Goal: Task Accomplishment & Management: Complete application form

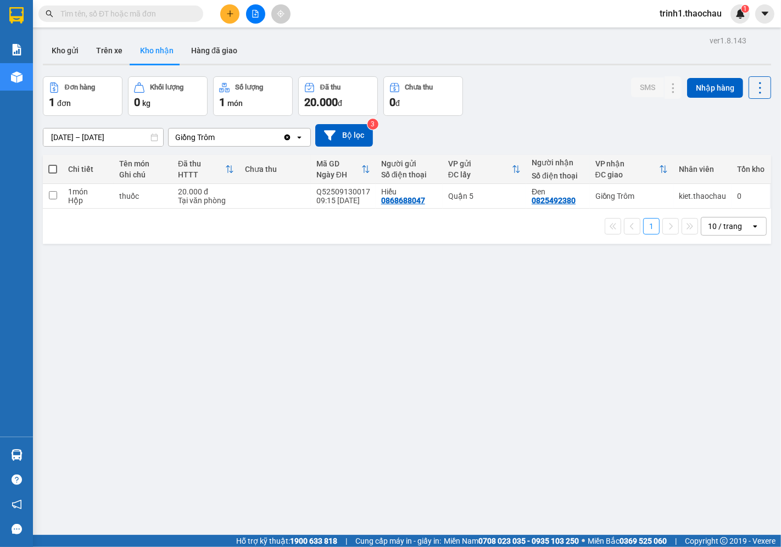
click at [257, 289] on div "ver 1.8.143 Kho gửi Trên xe Kho nhận Hàng đã giao Đơn hàng 1 đơn Khối lượng 0 k…" at bounding box center [406, 306] width 737 height 547
click at [233, 6] on button at bounding box center [229, 13] width 19 height 19
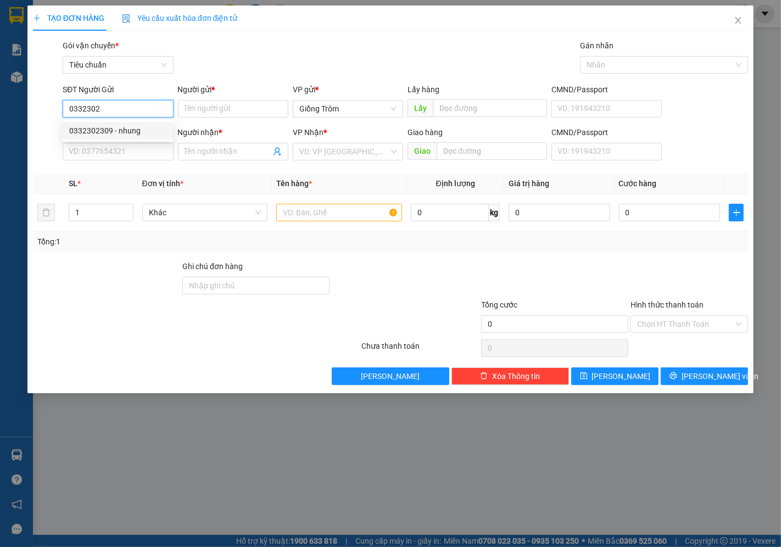
click at [135, 128] on div "0332302309 - nhung" at bounding box center [117, 131] width 97 height 12
type input "0332302309"
type input "nhung"
type input "0332302309"
click at [129, 147] on input "SĐT Người Nhận *" at bounding box center [118, 152] width 110 height 18
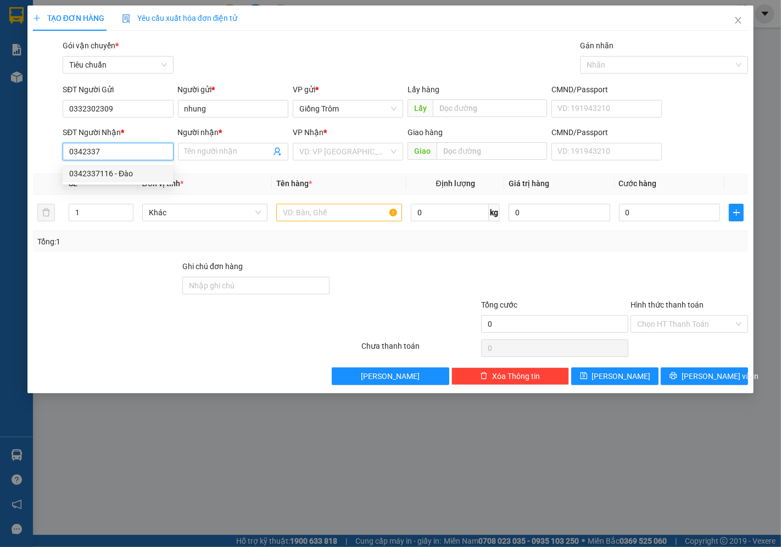
click at [121, 169] on div "0342337116 - Đào" at bounding box center [117, 173] width 97 height 12
type input "0342337116"
type input "Đào"
type input "0342337116"
click at [191, 198] on td "Khác" at bounding box center [205, 212] width 134 height 37
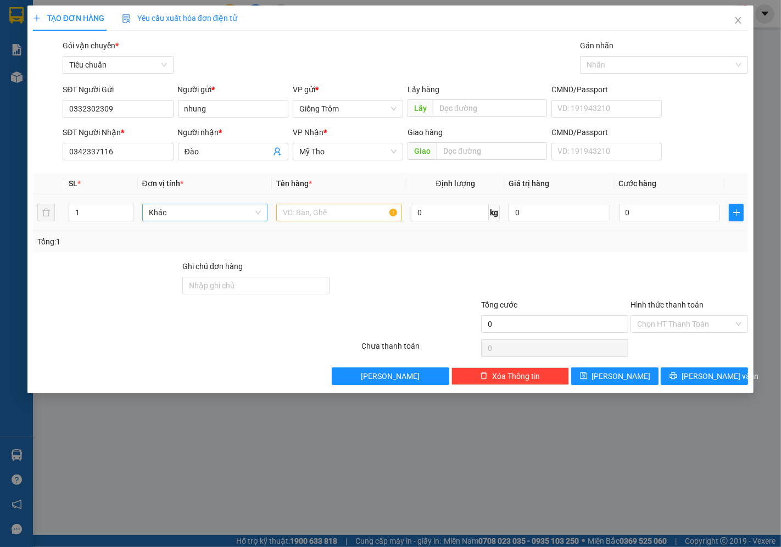
click at [195, 206] on span "Khác" at bounding box center [205, 212] width 113 height 16
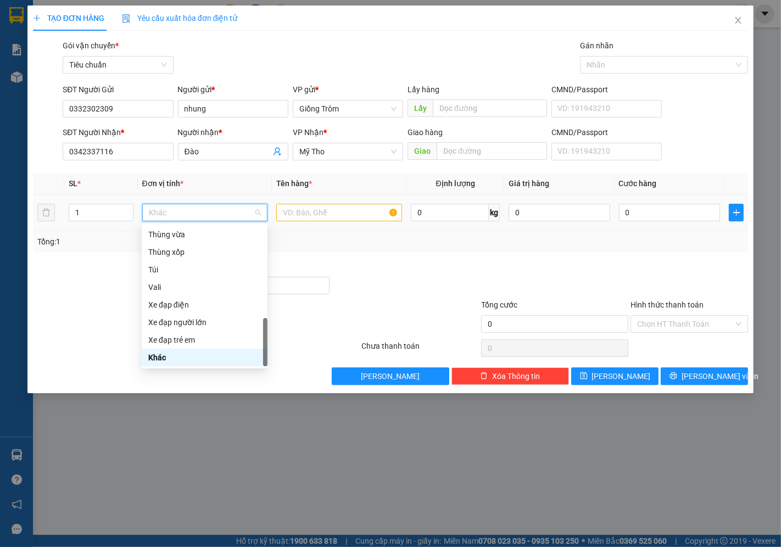
type input "t"
click at [175, 302] on div "Thùng xốp" at bounding box center [204, 305] width 113 height 12
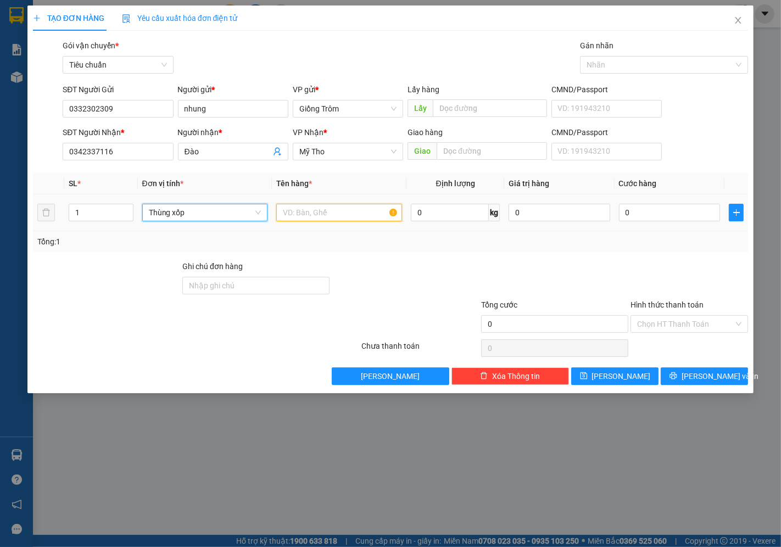
click at [326, 221] on input "text" at bounding box center [339, 213] width 126 height 18
type input "tôm"
click at [650, 220] on input "0" at bounding box center [669, 213] width 101 height 18
type input "4"
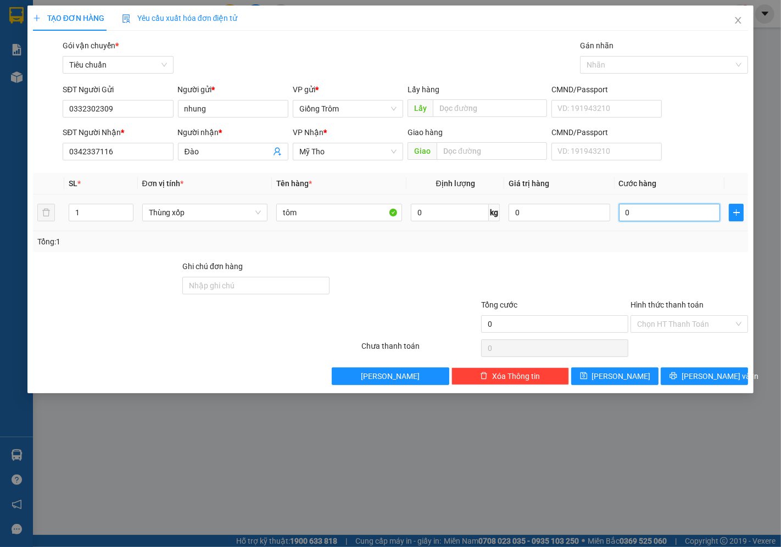
type input "4"
type input "40"
type input "40.000"
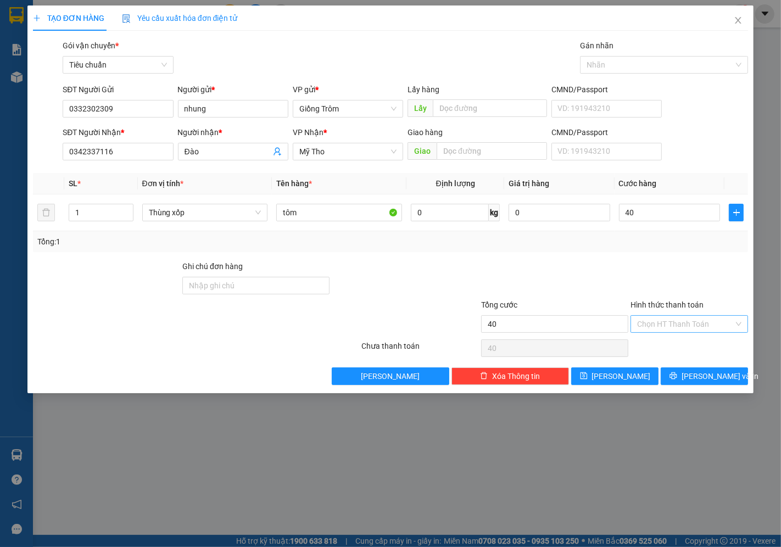
type input "40.000"
click at [692, 320] on input "Hình thức thanh toán" at bounding box center [685, 324] width 97 height 16
click at [683, 347] on div "Tại văn phòng" at bounding box center [689, 346] width 104 height 12
type input "0"
click at [694, 379] on button "[PERSON_NAME] và In" at bounding box center [703, 376] width 87 height 18
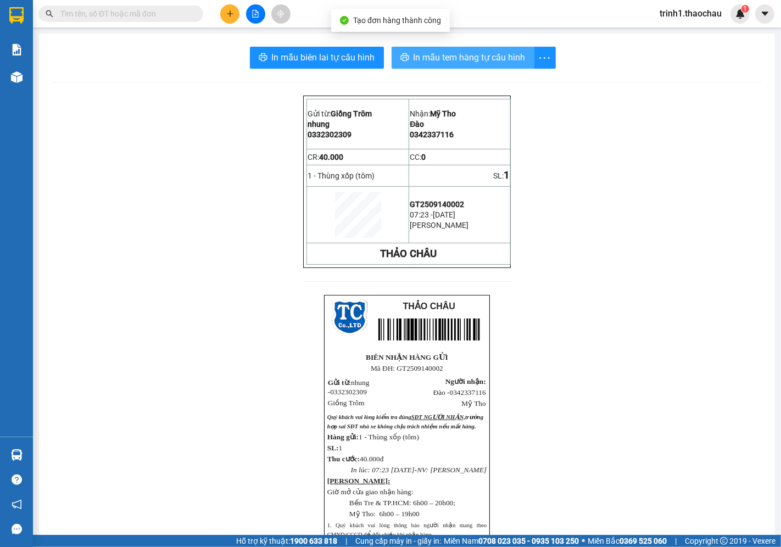
click at [479, 61] on span "In mẫu tem hàng tự cấu hình" at bounding box center [469, 58] width 112 height 14
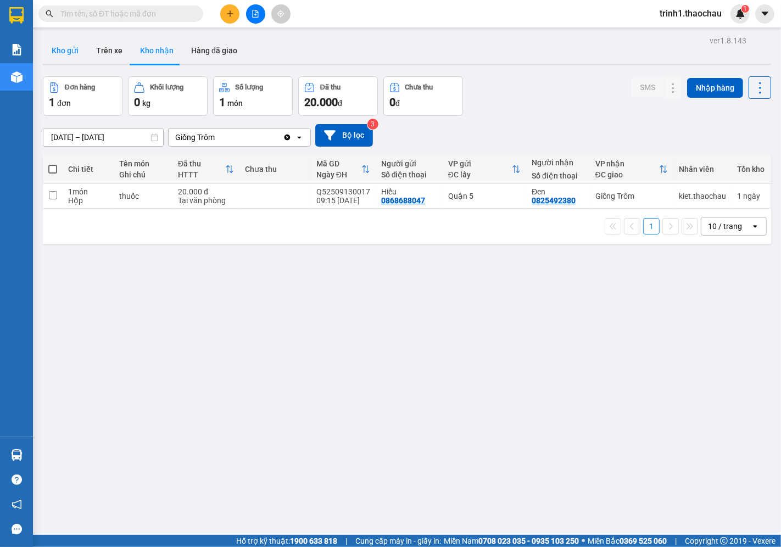
click at [63, 51] on button "Kho gửi" at bounding box center [65, 50] width 44 height 26
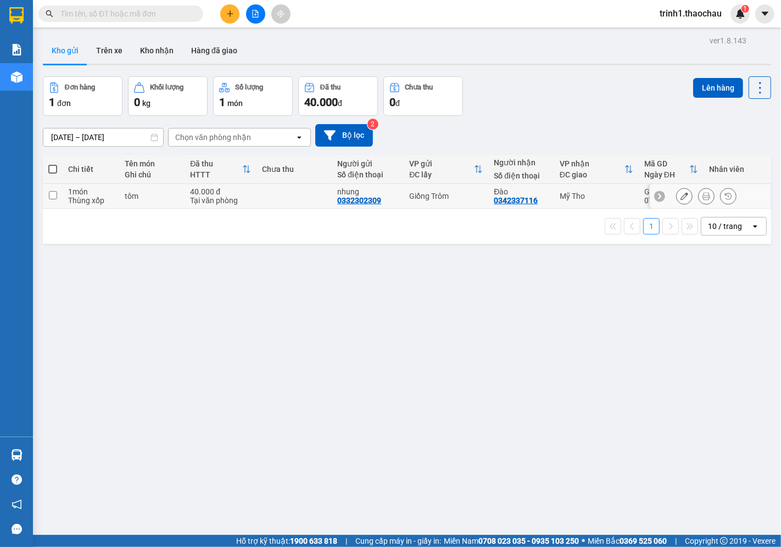
click at [172, 199] on div "tôm" at bounding box center [152, 196] width 55 height 9
checkbox input "true"
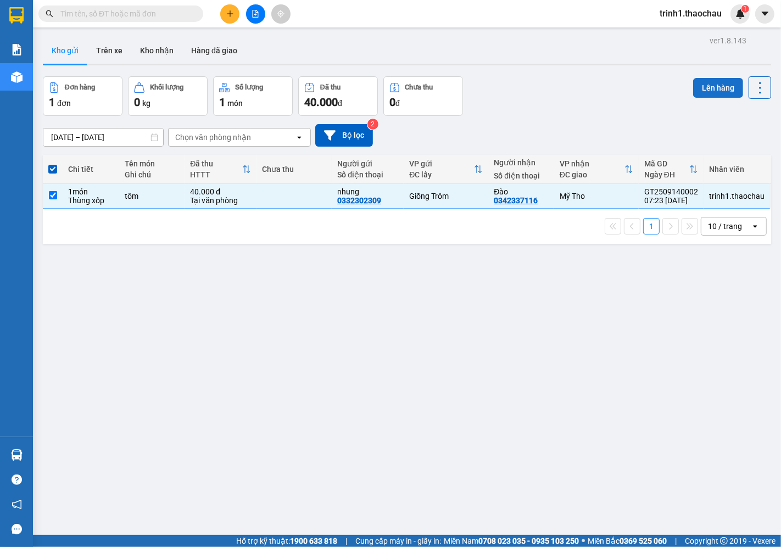
click at [707, 85] on button "Lên hàng" at bounding box center [718, 88] width 50 height 20
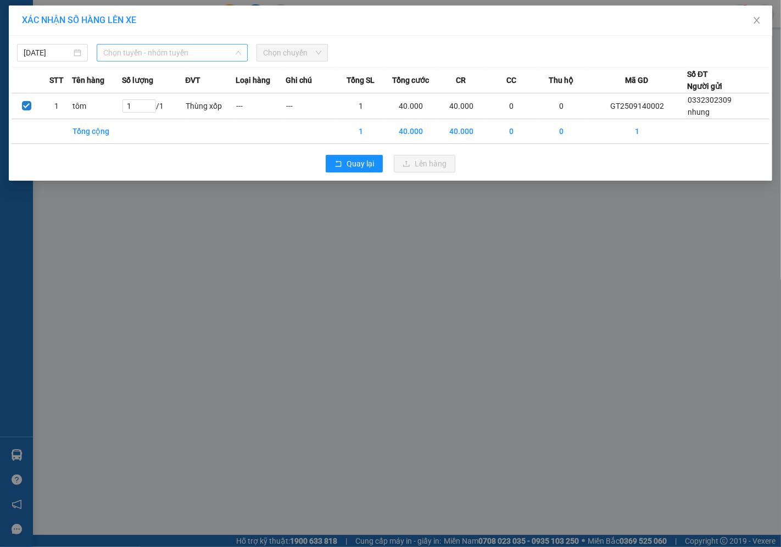
click at [159, 58] on span "Chọn tuyến - nhóm tuyến" at bounding box center [172, 52] width 138 height 16
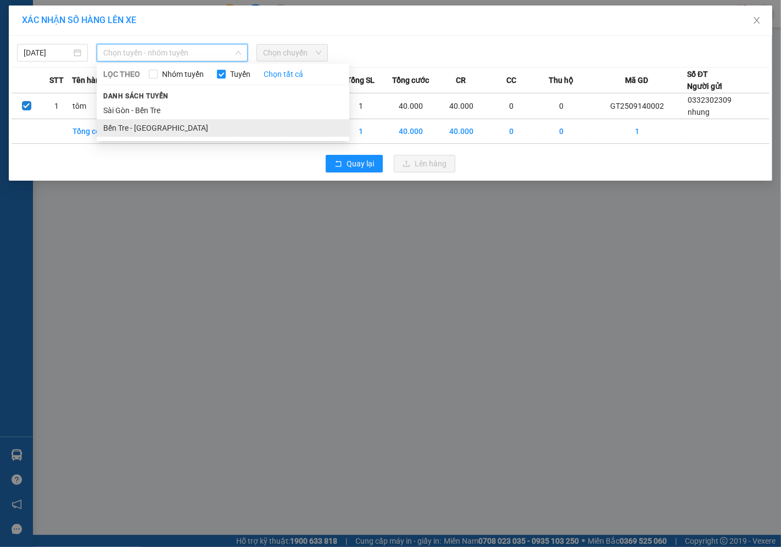
click at [149, 119] on li "Bến Tre - [GEOGRAPHIC_DATA]" at bounding box center [223, 128] width 253 height 18
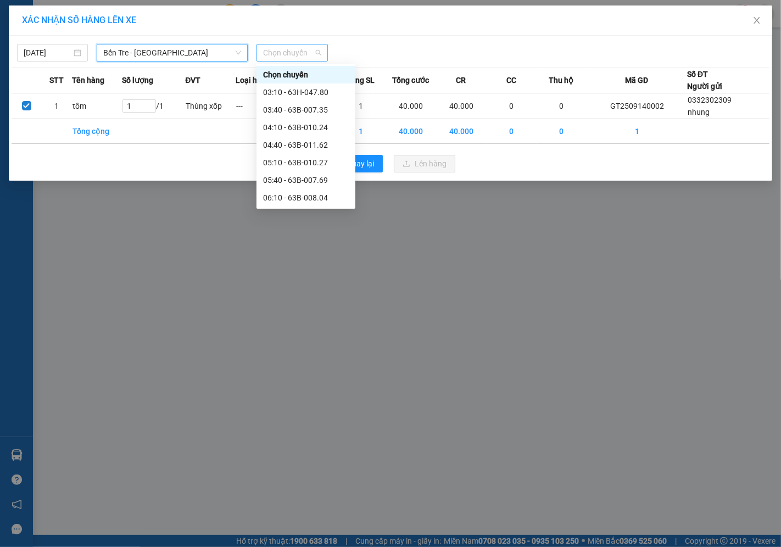
click at [317, 52] on span "Chọn chuyến" at bounding box center [292, 52] width 58 height 16
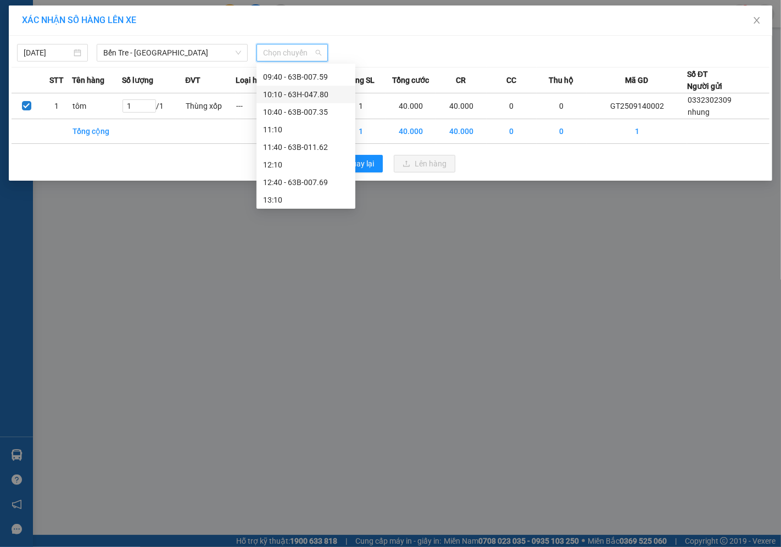
scroll to position [183, 0]
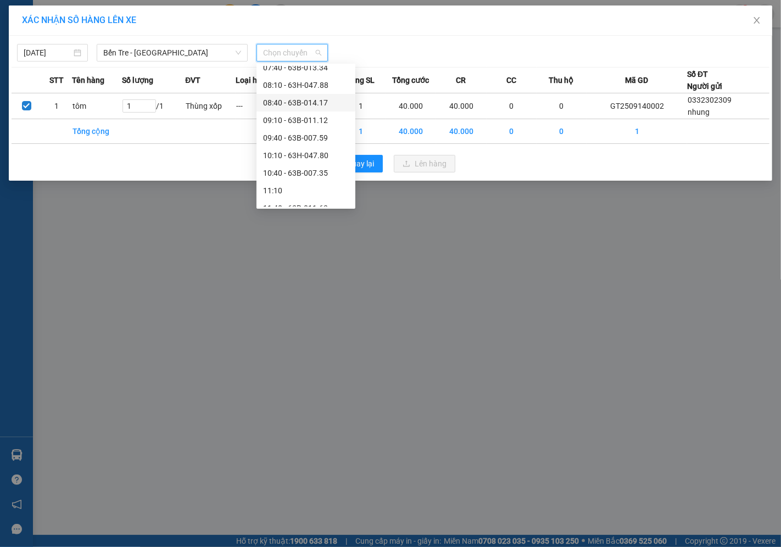
click at [304, 103] on div "08:40 - 63B-014.17" at bounding box center [306, 103] width 86 height 12
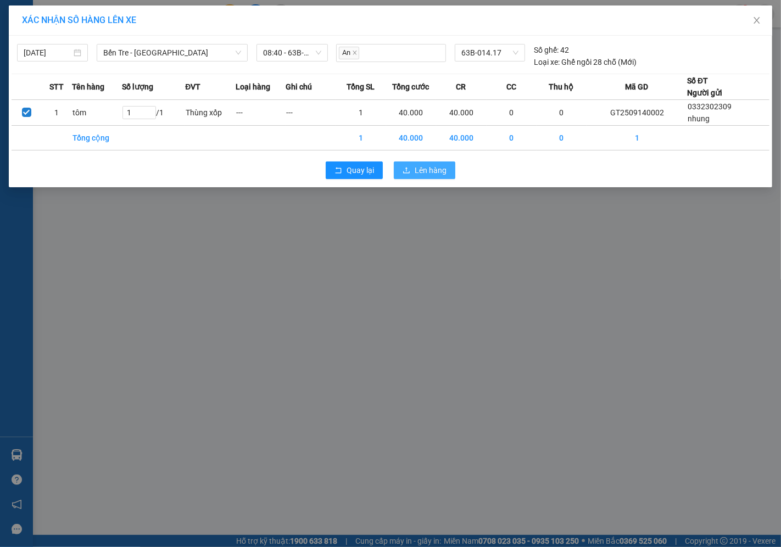
click at [442, 169] on span "Lên hàng" at bounding box center [430, 170] width 32 height 12
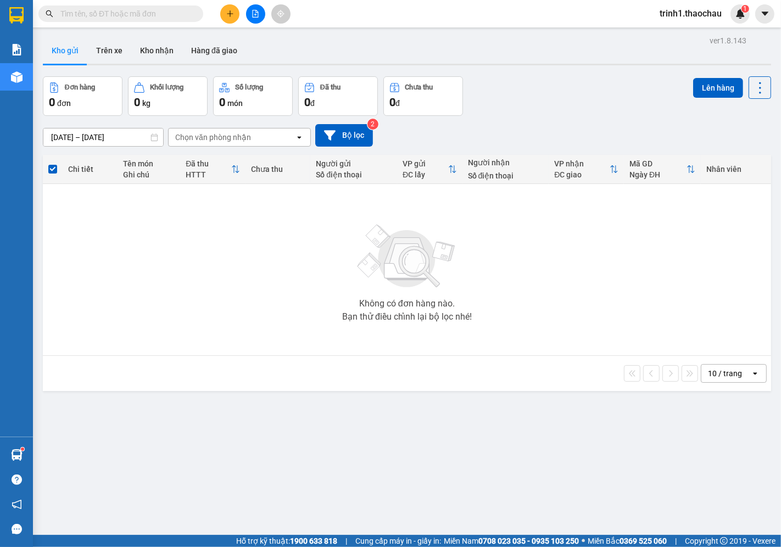
drag, startPoint x: 282, startPoint y: 295, endPoint x: 275, endPoint y: 278, distance: 18.2
click at [282, 295] on div "Không có đơn hàng nào. Bạn thử điều chỉnh lại bộ lọc nhé!" at bounding box center [406, 269] width 717 height 165
drag, startPoint x: 187, startPoint y: 38, endPoint x: 194, endPoint y: 35, distance: 8.6
click at [187, 40] on button "Hàng đã giao" at bounding box center [214, 50] width 64 height 26
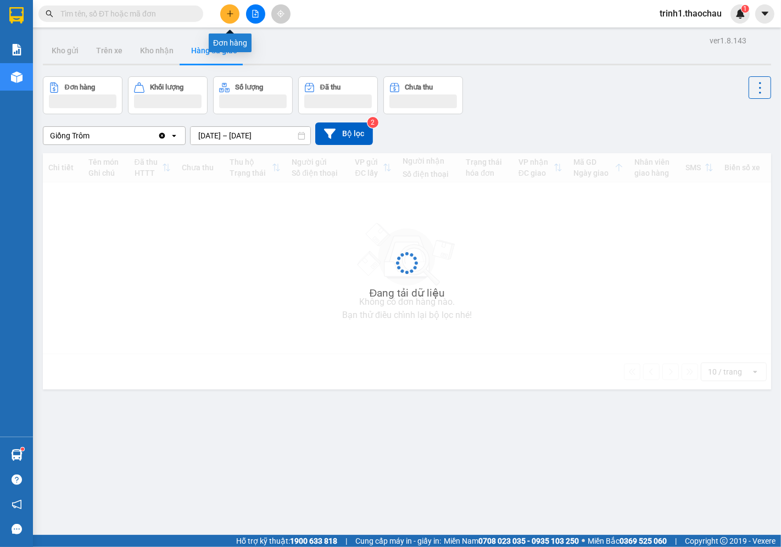
click at [229, 18] on button at bounding box center [229, 13] width 19 height 19
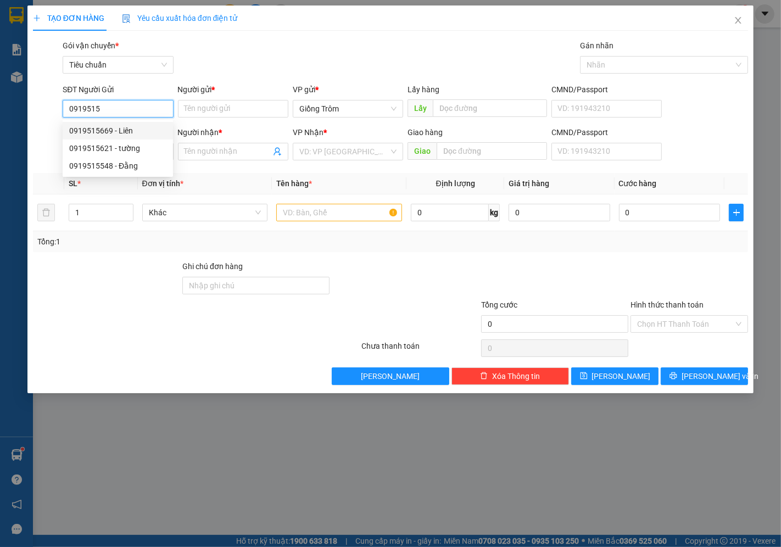
click at [94, 130] on div "0919515669 - Liên" at bounding box center [117, 131] width 97 height 12
type input "0919515669"
type input "Liên"
type input "0919515669"
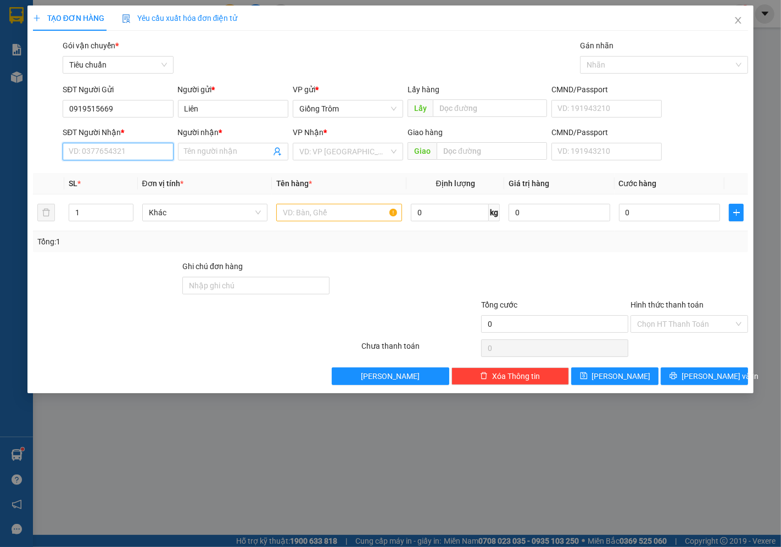
click at [117, 149] on input "SĐT Người Nhận *" at bounding box center [118, 152] width 110 height 18
type input "0347111206"
click at [209, 149] on input "Người nhận *" at bounding box center [227, 151] width 86 height 12
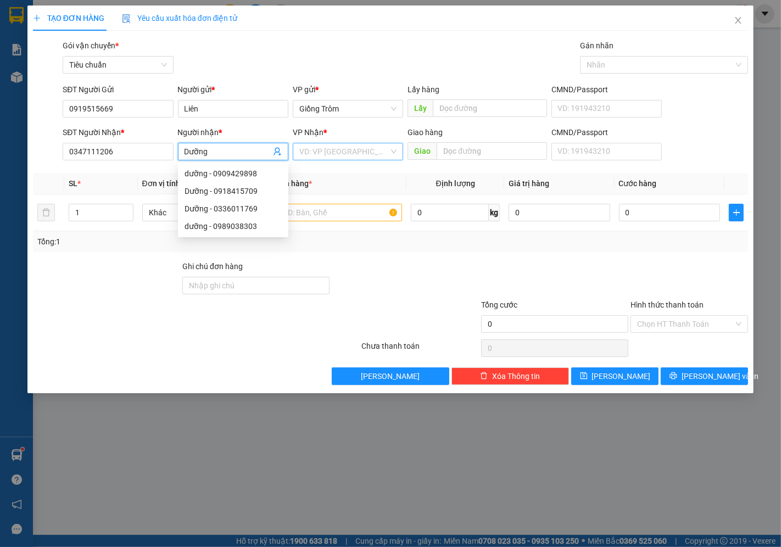
type input "Dưỡng"
drag, startPoint x: 363, startPoint y: 151, endPoint x: 328, endPoint y: 198, distance: 58.7
click at [363, 155] on input "search" at bounding box center [343, 151] width 89 height 16
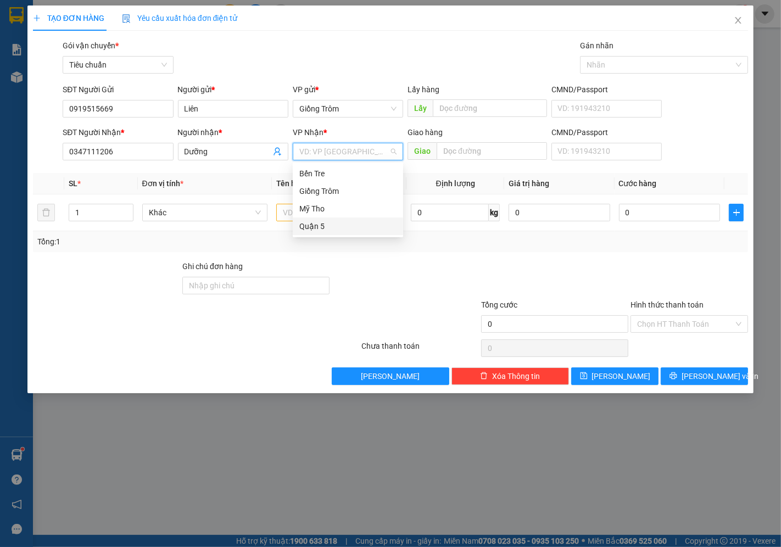
click at [320, 228] on div "Quận 5" at bounding box center [347, 226] width 97 height 12
click at [229, 209] on span "Khác" at bounding box center [205, 212] width 113 height 16
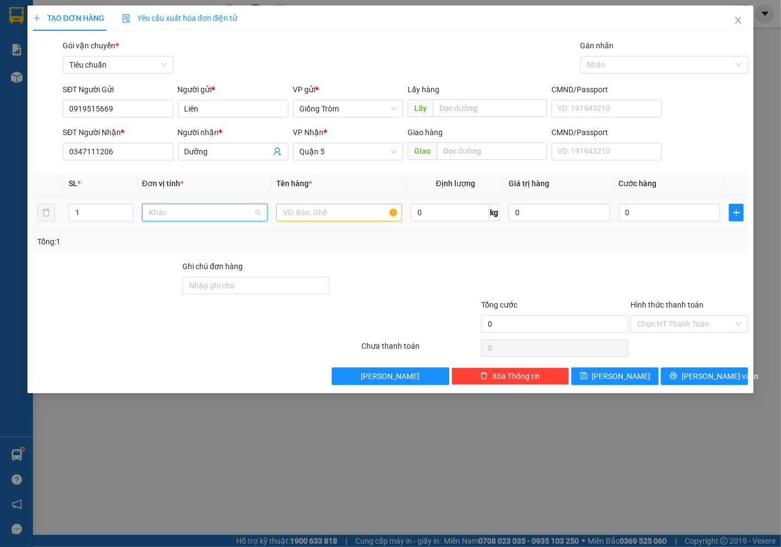
scroll to position [343, 0]
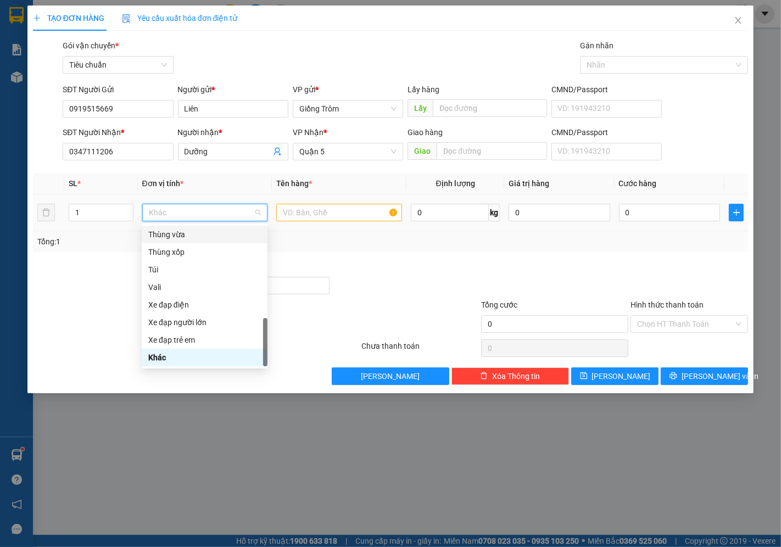
type input "t"
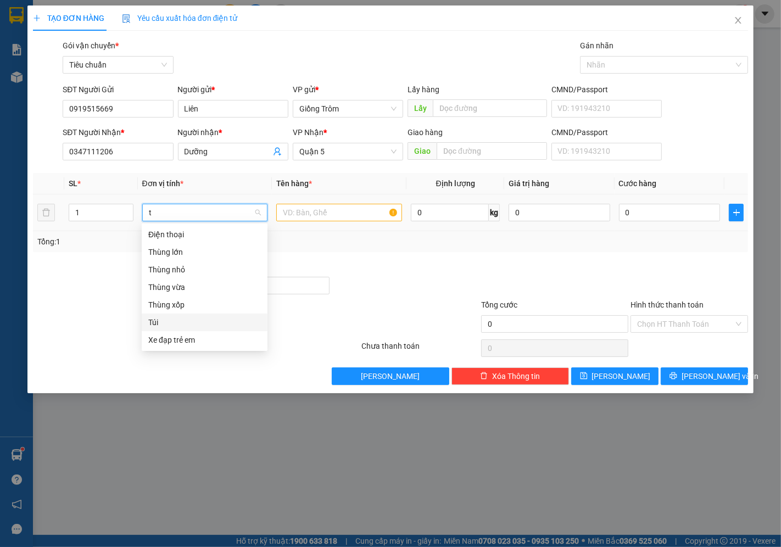
drag, startPoint x: 147, startPoint y: 326, endPoint x: 155, endPoint y: 318, distance: 11.3
click at [147, 326] on div "Túi" at bounding box center [205, 322] width 126 height 18
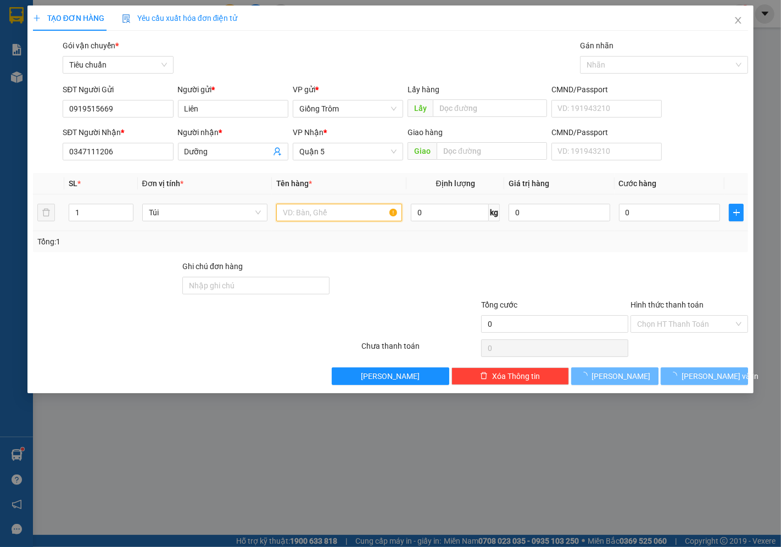
click at [356, 213] on input "text" at bounding box center [339, 213] width 126 height 18
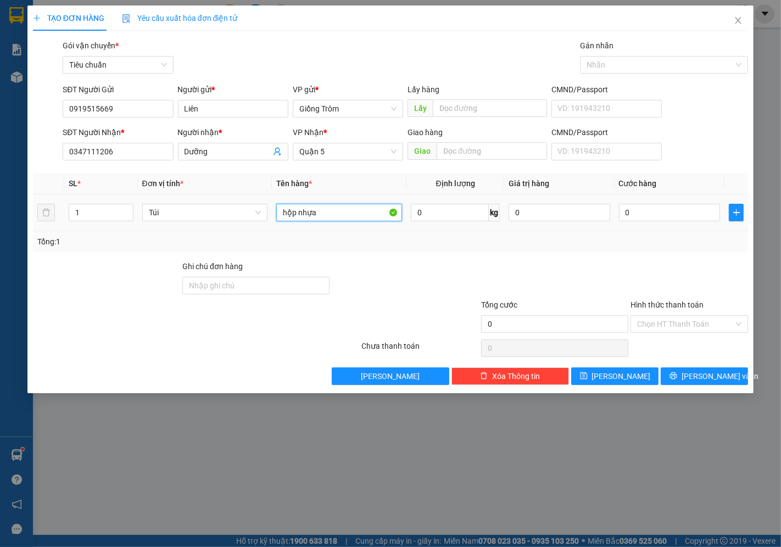
drag, startPoint x: 339, startPoint y: 209, endPoint x: 267, endPoint y: 226, distance: 73.4
click at [267, 226] on tr "1 Túi hộp nhựa 0 kg 0 0" at bounding box center [390, 212] width 715 height 37
type input "d"
type input "đồ ăn"
click at [655, 220] on input "0" at bounding box center [669, 213] width 101 height 18
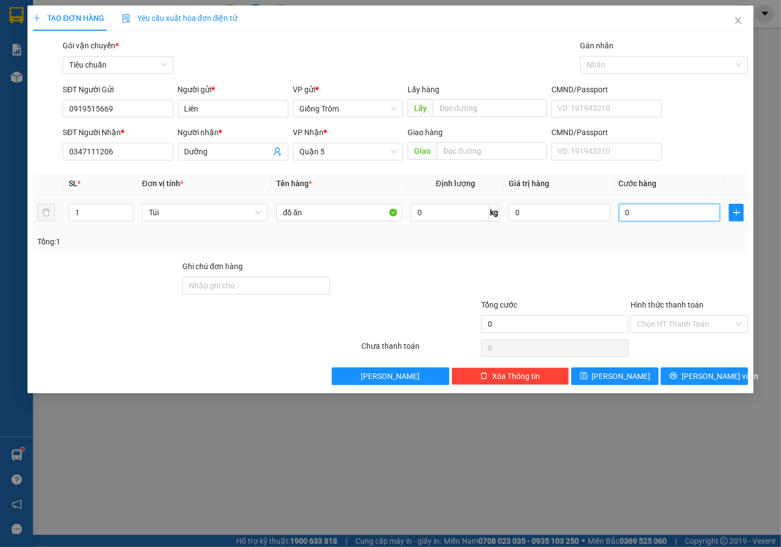
type input "3"
type input "30"
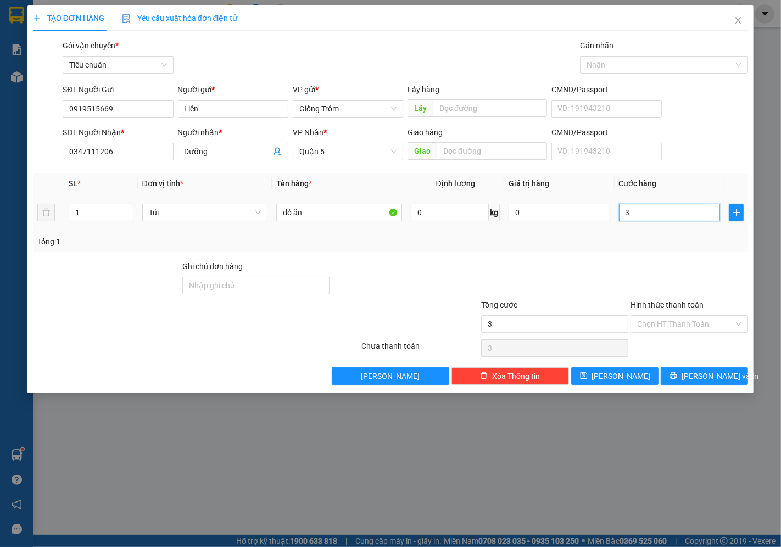
type input "30"
type input "30.000"
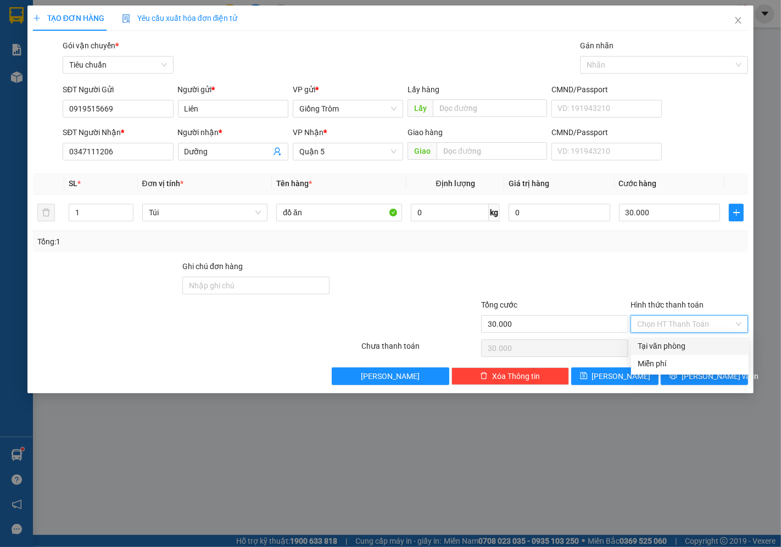
click at [663, 326] on input "Hình thức thanh toán" at bounding box center [685, 324] width 97 height 16
click at [657, 341] on div "Tại văn phòng" at bounding box center [689, 346] width 104 height 12
type input "0"
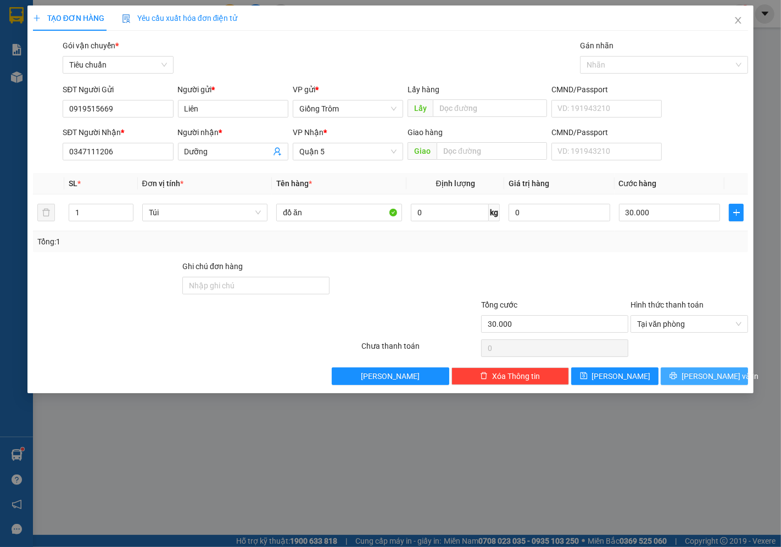
click at [697, 379] on span "[PERSON_NAME] và In" at bounding box center [719, 376] width 77 height 12
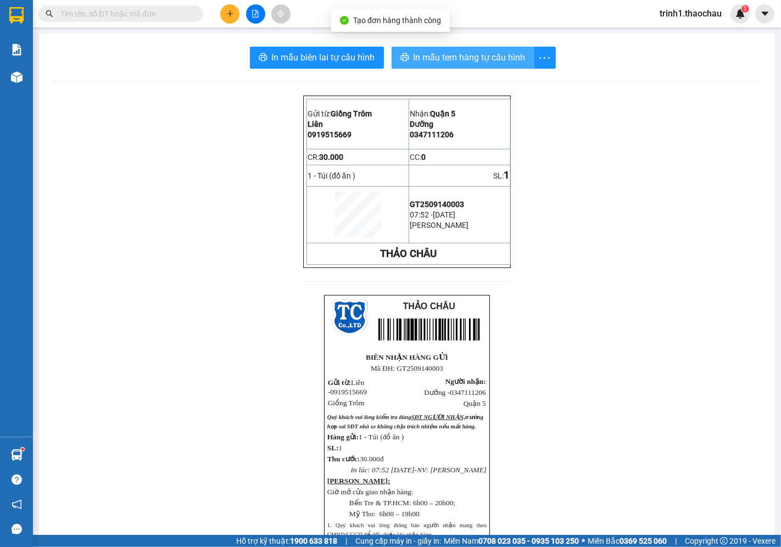
click at [485, 55] on span "In mẫu tem hàng tự cấu hình" at bounding box center [469, 58] width 112 height 14
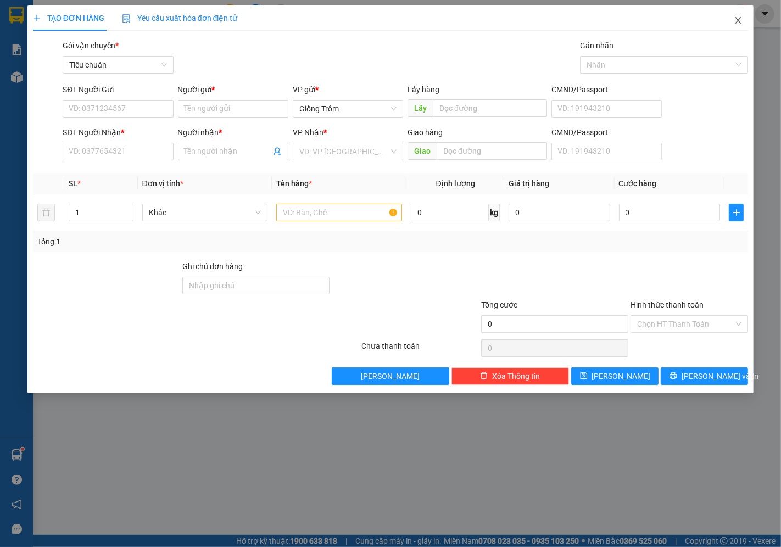
click at [731, 25] on span "Close" at bounding box center [737, 20] width 31 height 31
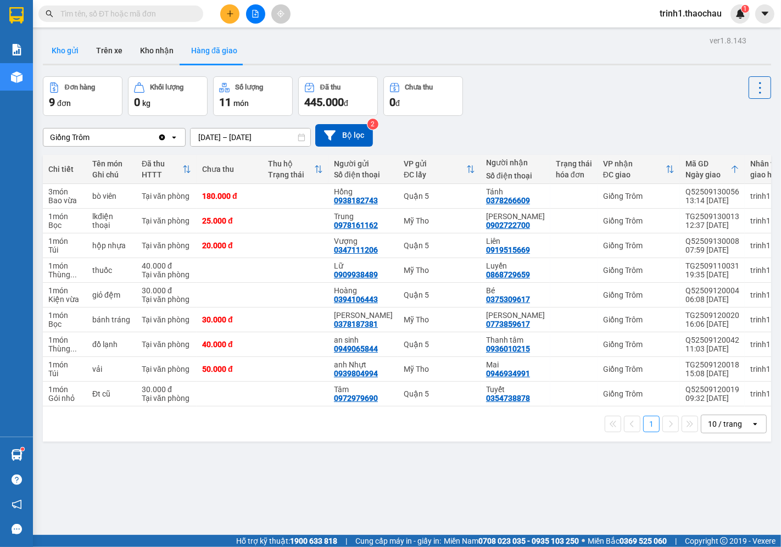
click at [80, 47] on button "Kho gửi" at bounding box center [65, 50] width 44 height 26
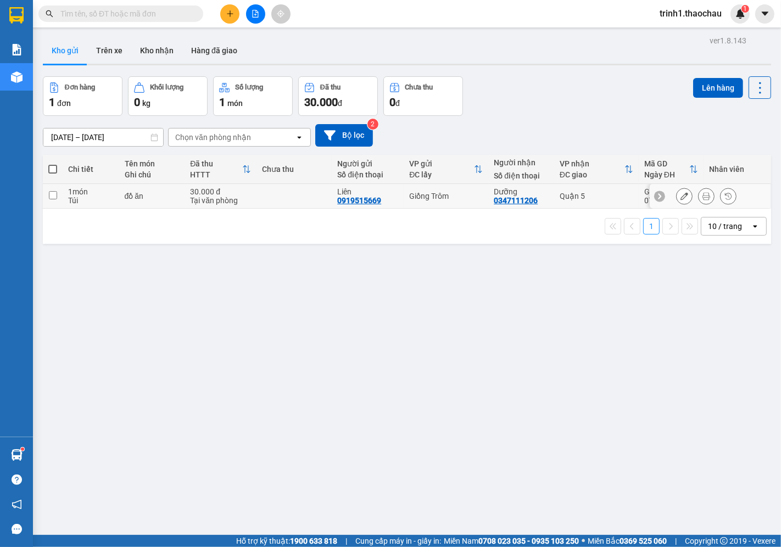
click at [233, 189] on div "30.000 đ" at bounding box center [220, 191] width 61 height 9
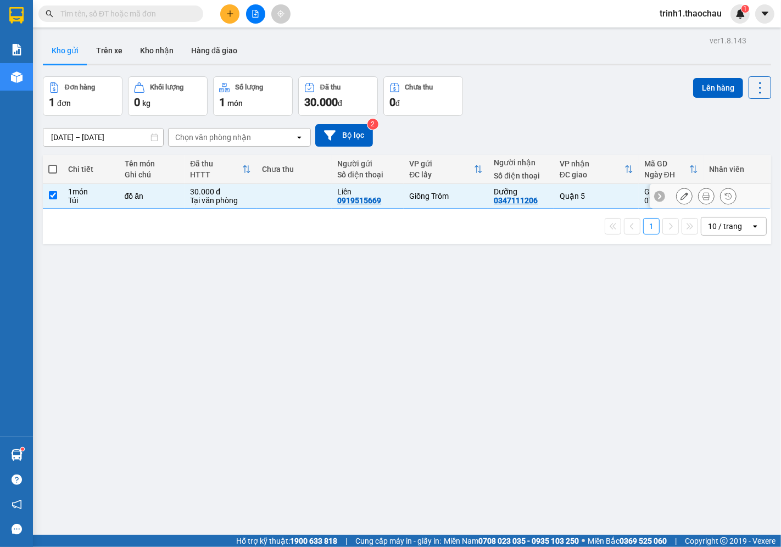
checkbox input "true"
click at [725, 89] on button "Lên hàng" at bounding box center [718, 88] width 50 height 20
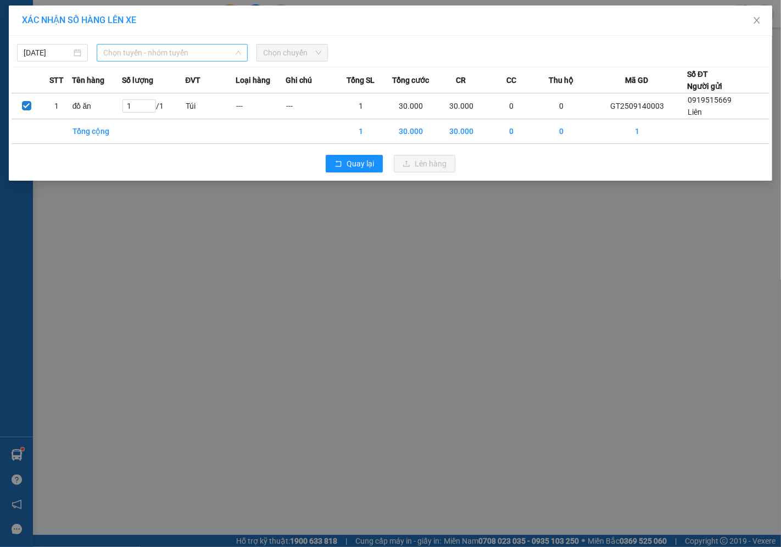
click at [152, 53] on span "Chọn tuyến - nhóm tuyến" at bounding box center [172, 52] width 138 height 16
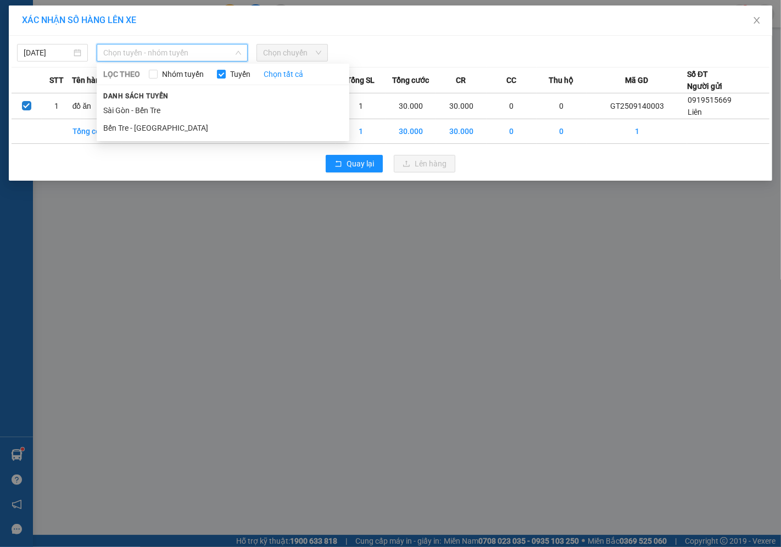
click at [133, 121] on li "Bến Tre - [GEOGRAPHIC_DATA]" at bounding box center [223, 128] width 253 height 18
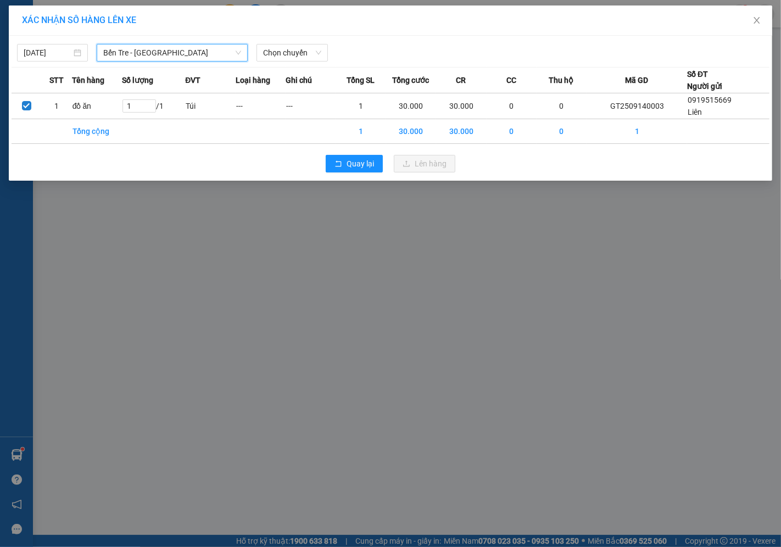
click at [288, 61] on div "Chọn chuyến" at bounding box center [292, 53] width 80 height 18
click at [299, 52] on span "Chọn chuyến" at bounding box center [292, 52] width 58 height 16
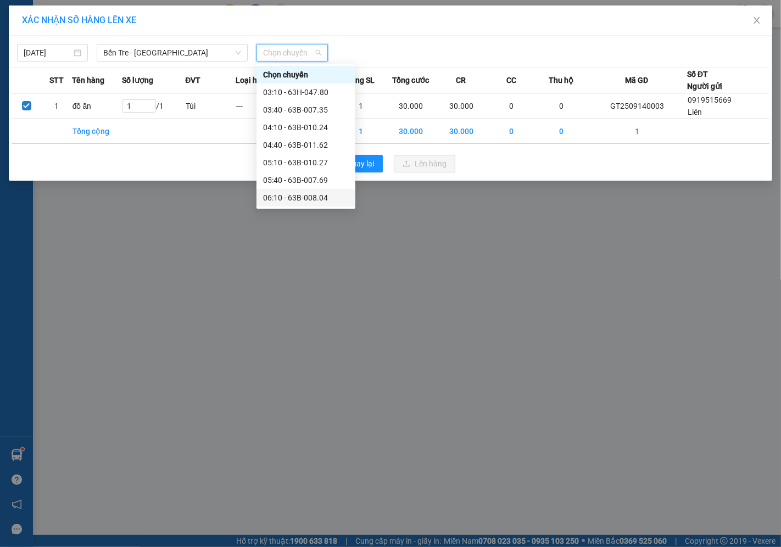
scroll to position [122, 0]
click at [298, 161] on div "08:40 - 63B-014.17" at bounding box center [306, 164] width 86 height 12
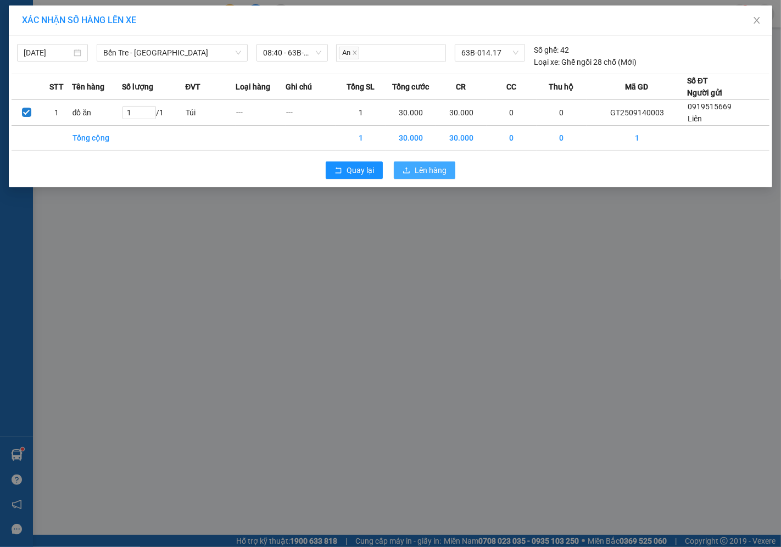
click at [413, 167] on button "Lên hàng" at bounding box center [424, 170] width 61 height 18
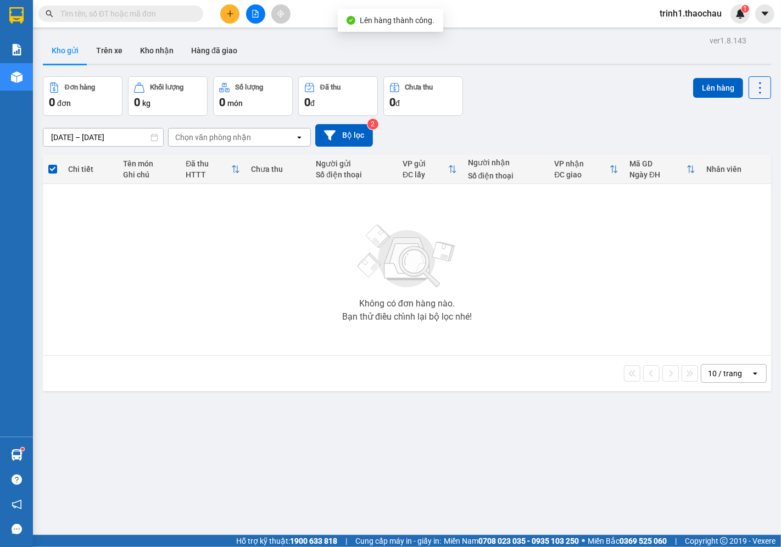
click at [253, 12] on icon "file-add" at bounding box center [256, 14] width 6 height 8
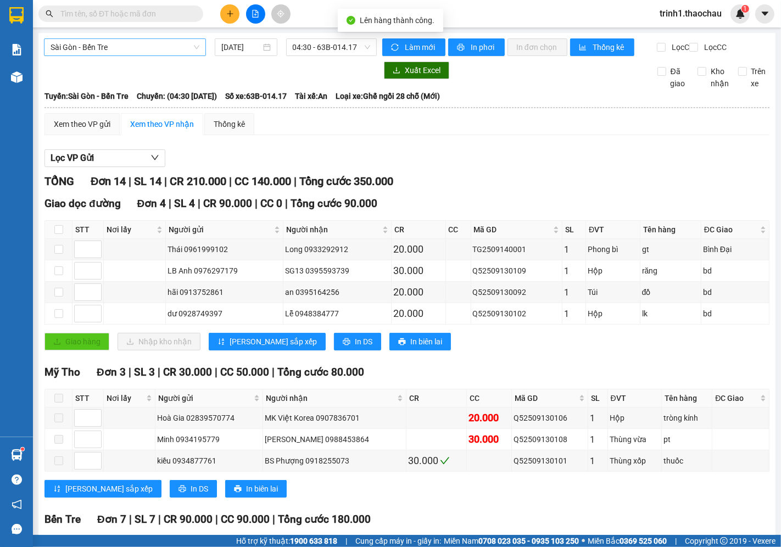
click at [195, 44] on span "Sài Gòn - Bến Tre" at bounding box center [125, 47] width 149 height 16
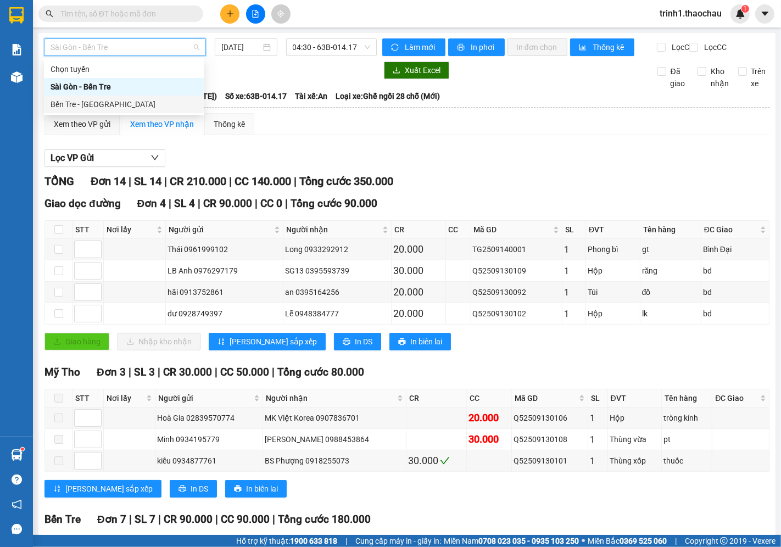
click at [121, 107] on div "Bến Tre - [GEOGRAPHIC_DATA]" at bounding box center [124, 104] width 147 height 12
type input "[DATE]"
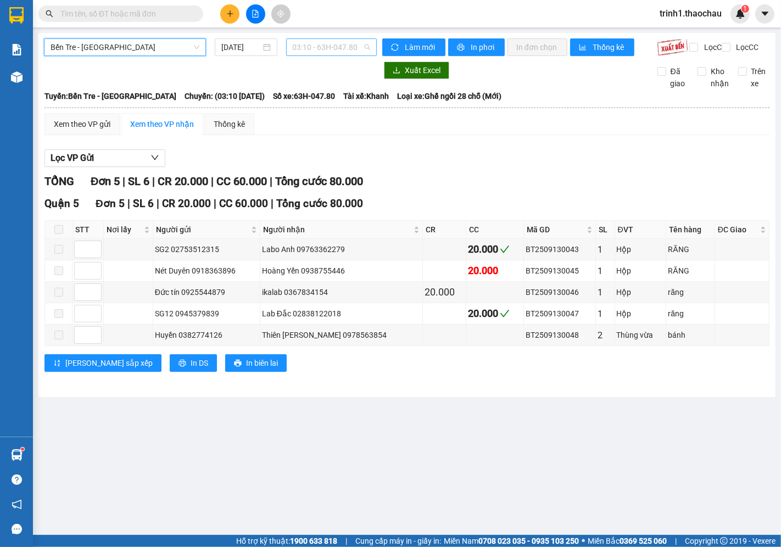
click at [305, 51] on span "03:10 - 63H-047.80" at bounding box center [331, 47] width 77 height 16
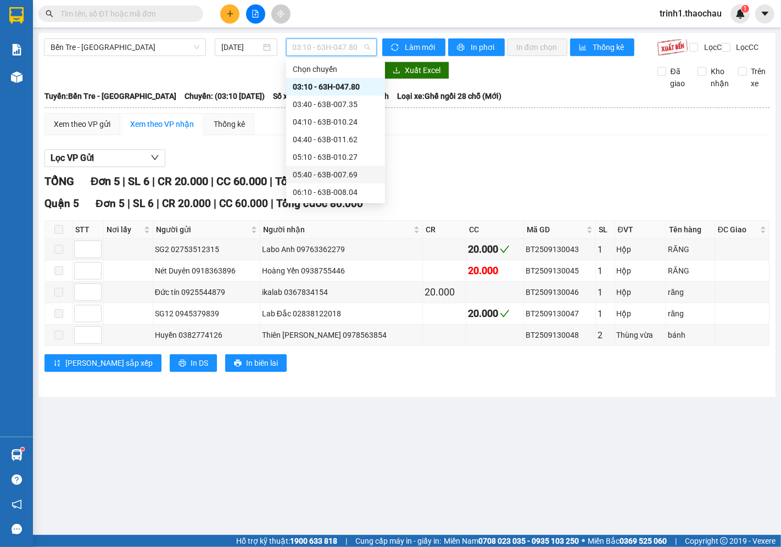
scroll to position [183, 0]
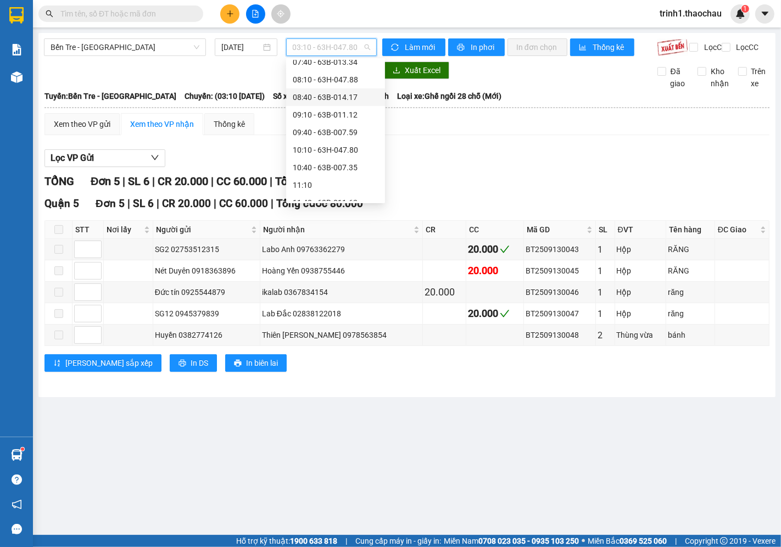
click at [326, 100] on div "08:40 - 63B-014.17" at bounding box center [336, 97] width 86 height 12
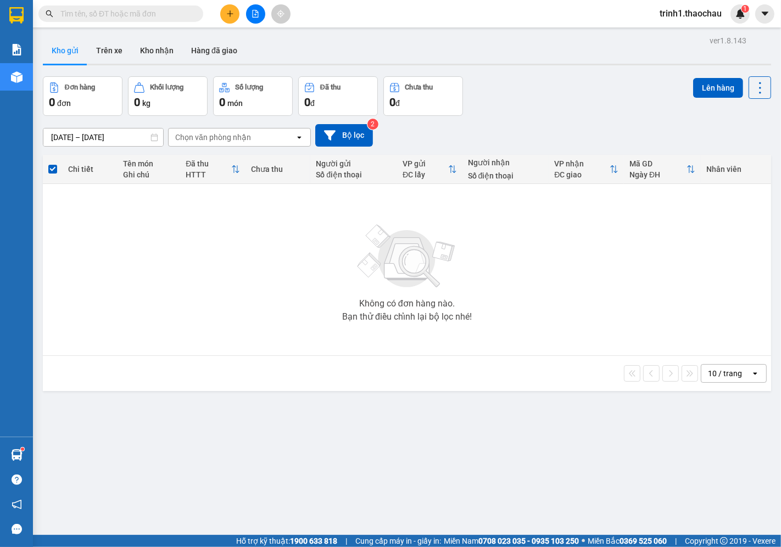
drag, startPoint x: 270, startPoint y: 293, endPoint x: 175, endPoint y: 138, distance: 181.4
click at [270, 290] on div "Không có đơn hàng nào. Bạn thử điều chỉnh lại bộ lọc nhé!" at bounding box center [406, 269] width 717 height 165
click at [156, 48] on button "Kho nhận" at bounding box center [156, 50] width 51 height 26
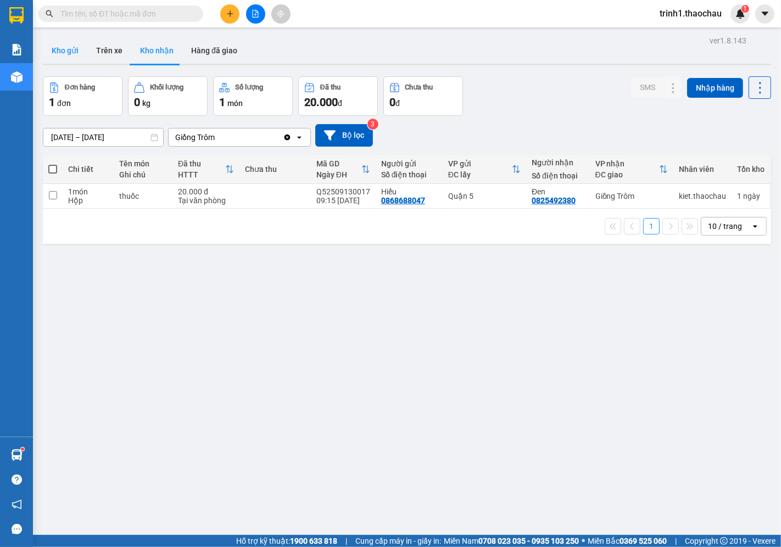
click at [56, 58] on button "Kho gửi" at bounding box center [65, 50] width 44 height 26
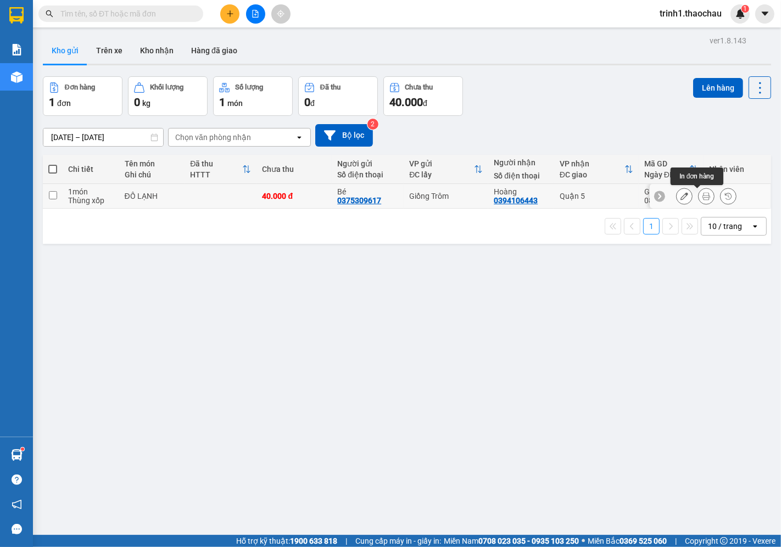
click at [702, 198] on icon at bounding box center [706, 196] width 8 height 8
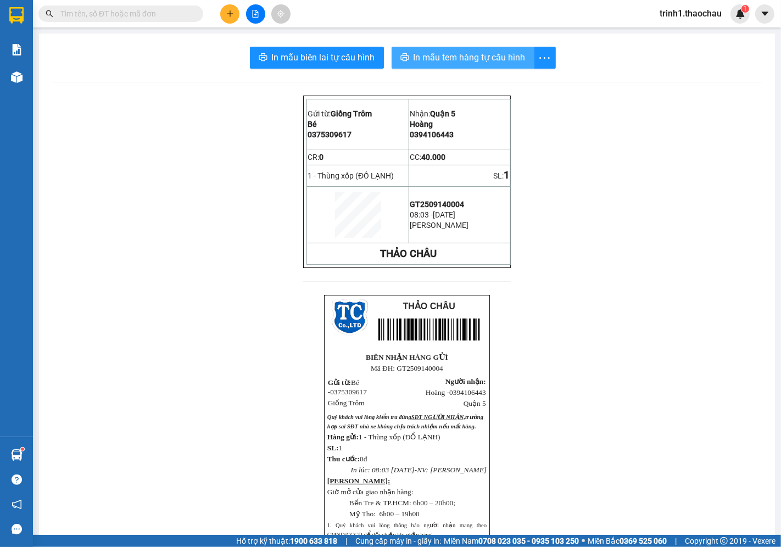
click at [457, 60] on span "In mẫu tem hàng tự cấu hình" at bounding box center [469, 58] width 112 height 14
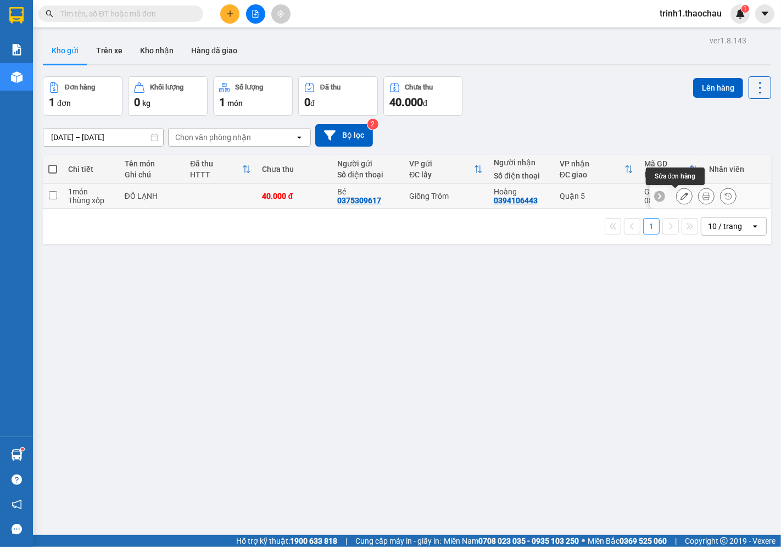
click at [676, 194] on button at bounding box center [683, 196] width 15 height 19
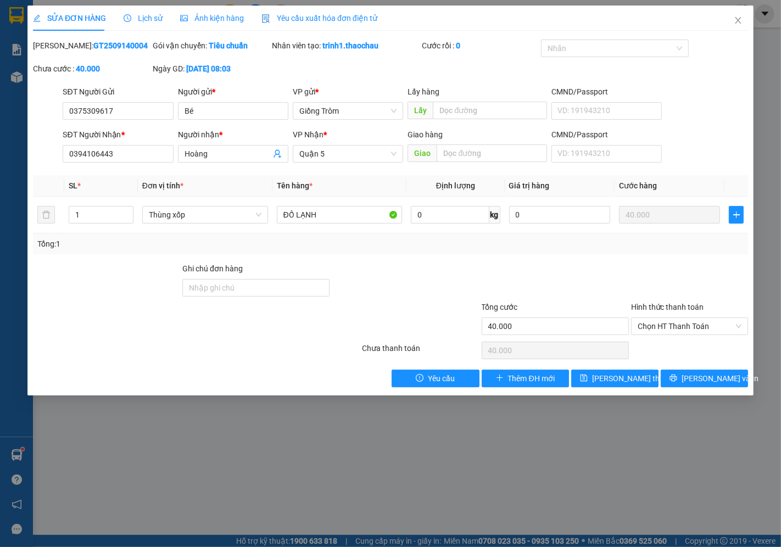
type input "0375309617"
type input "Bé"
type input "0394106443"
type input "Hoàng"
type input "40.000"
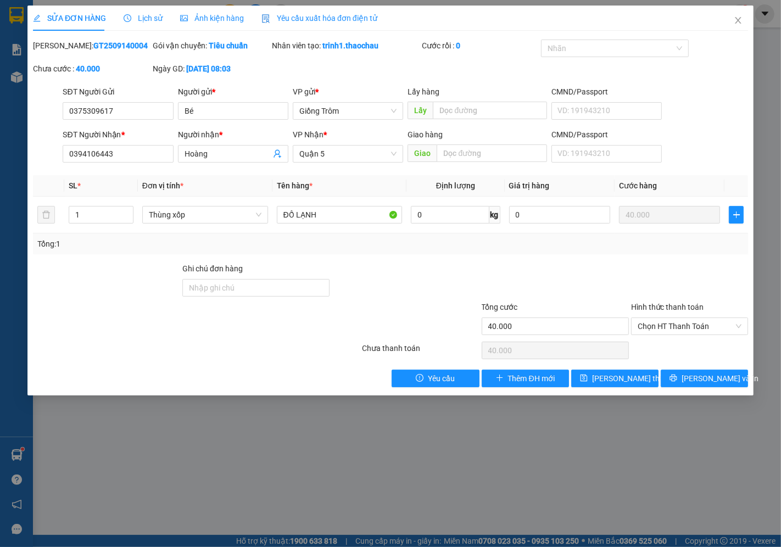
type input "40.000"
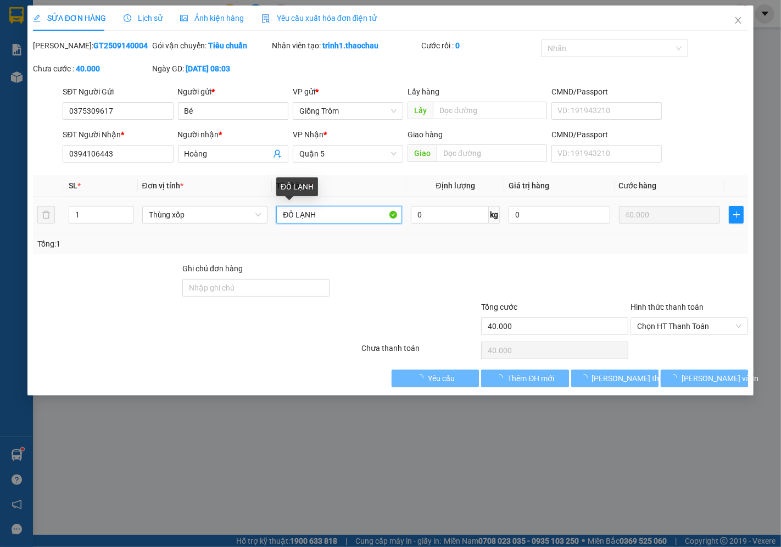
click at [316, 215] on input "ĐỒ LẠNH" at bounding box center [339, 215] width 126 height 18
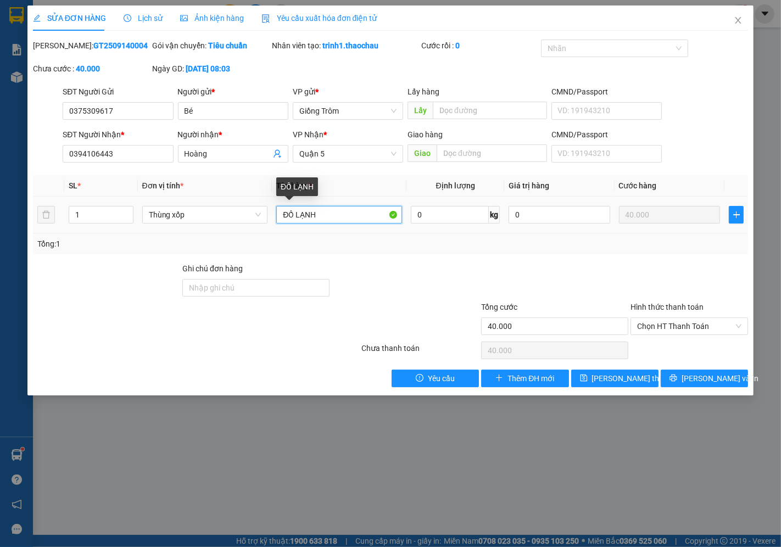
type input "d"
type input "đồ ăn"
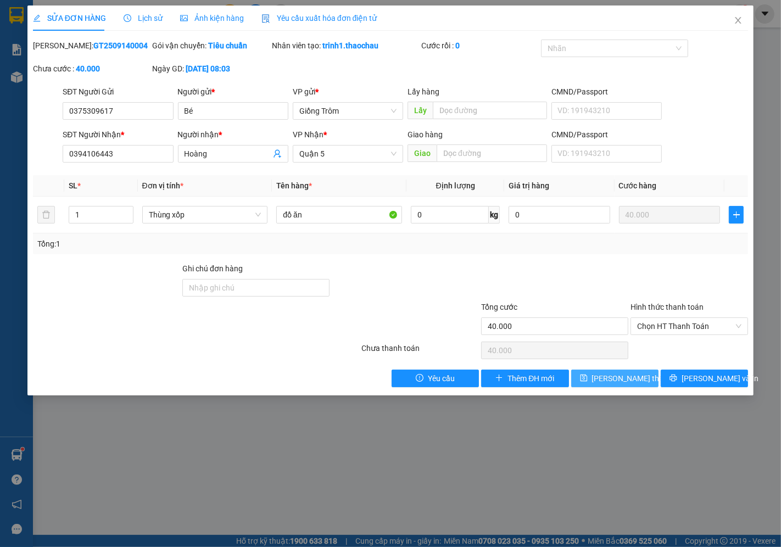
click at [600, 377] on span "[PERSON_NAME] thay đổi" at bounding box center [636, 378] width 88 height 12
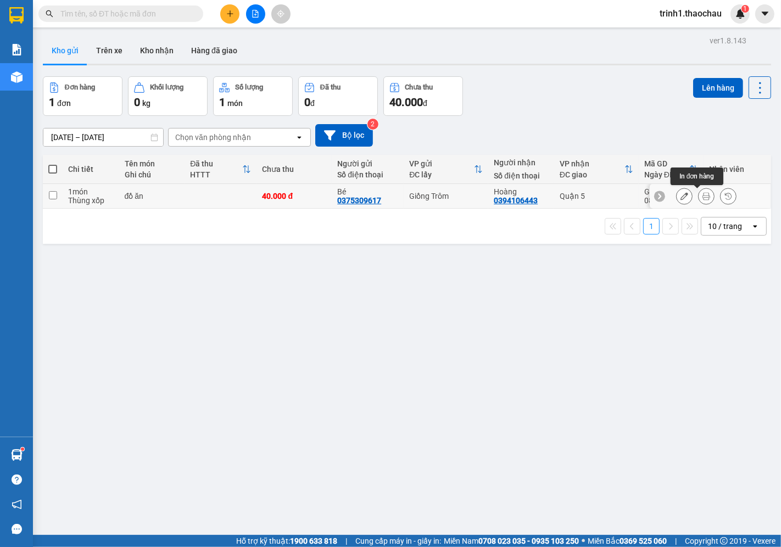
click at [701, 200] on button at bounding box center [705, 196] width 15 height 19
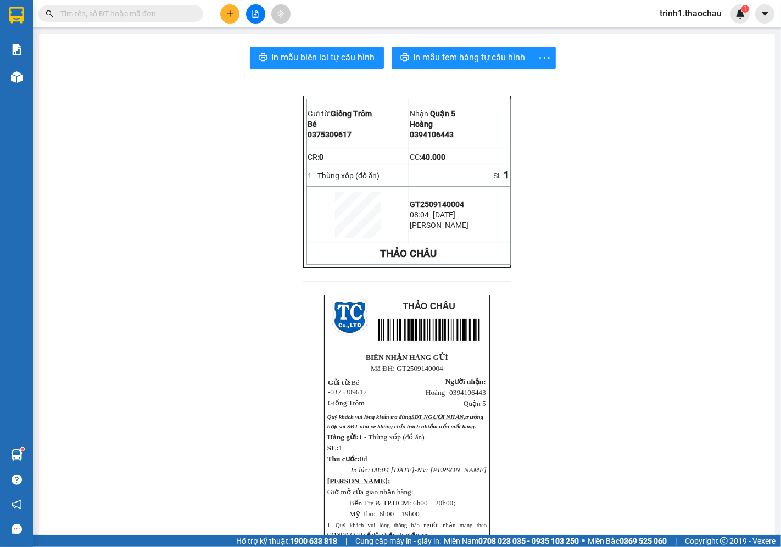
click at [477, 45] on div "In mẫu biên lai tự cấu hình In mẫu tem hàng tự cấu hình Gửi từ: Giồng Trôm Bé…" at bounding box center [407, 373] width 736 height 680
click at [477, 49] on button "In mẫu tem hàng tự cấu hình" at bounding box center [462, 58] width 143 height 22
